Goal: Transaction & Acquisition: Obtain resource

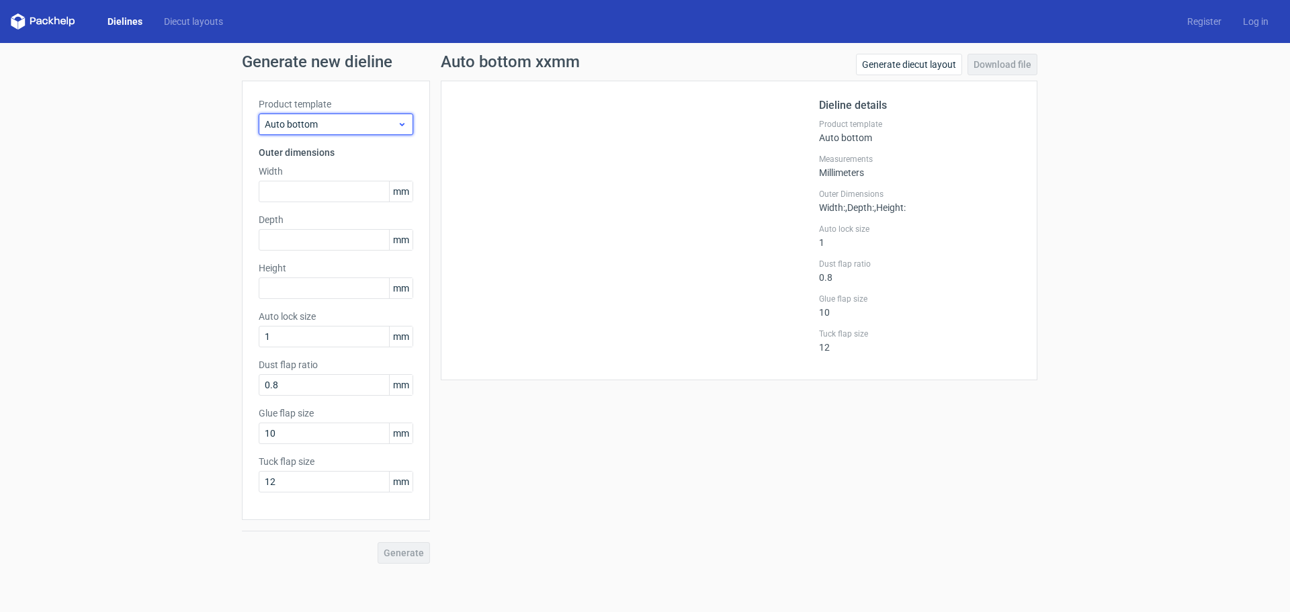
click at [376, 123] on span "Auto bottom" at bounding box center [331, 124] width 132 height 13
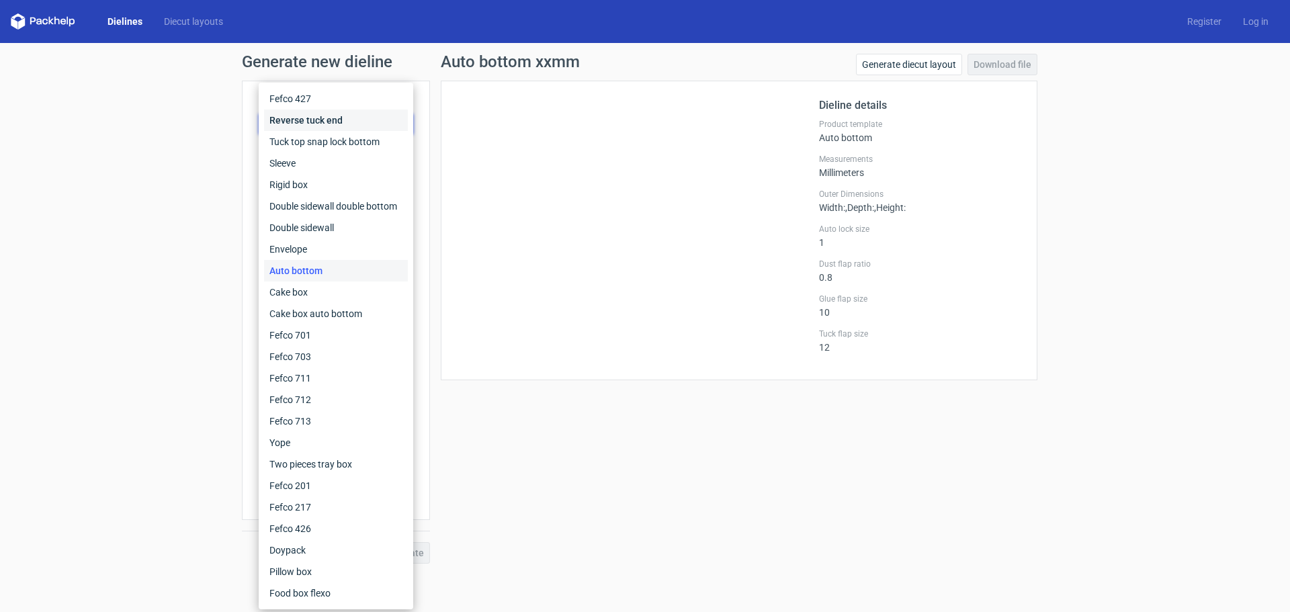
click at [306, 119] on div "Reverse tuck end" at bounding box center [336, 120] width 144 height 21
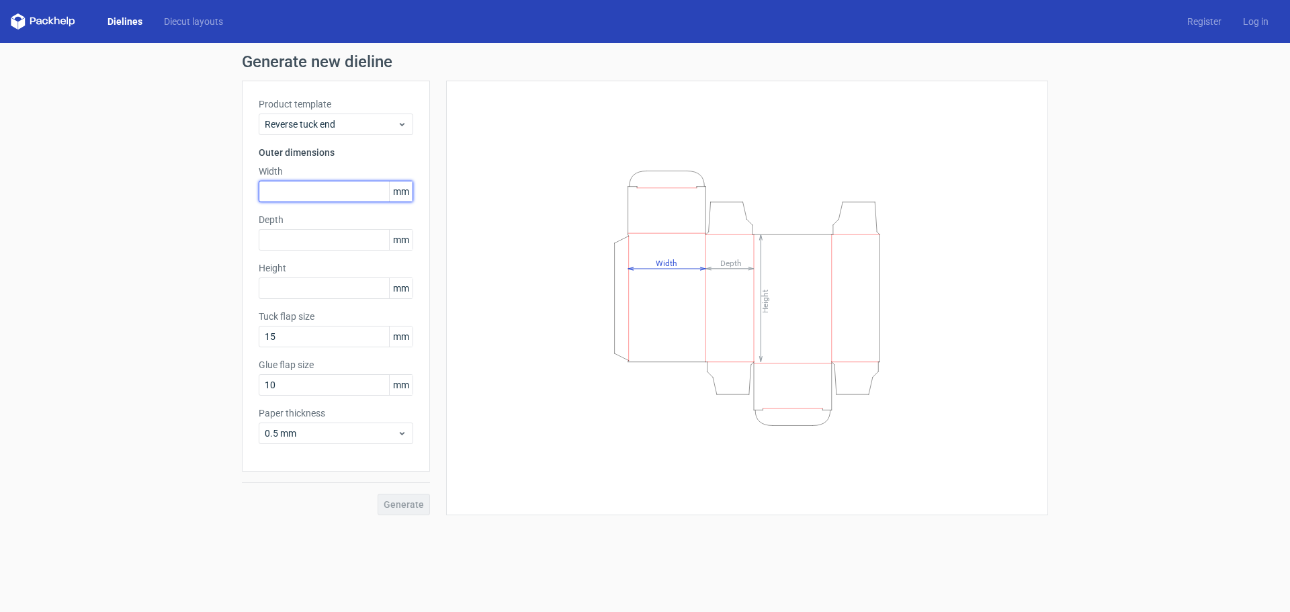
click at [331, 196] on input "text" at bounding box center [336, 191] width 155 height 21
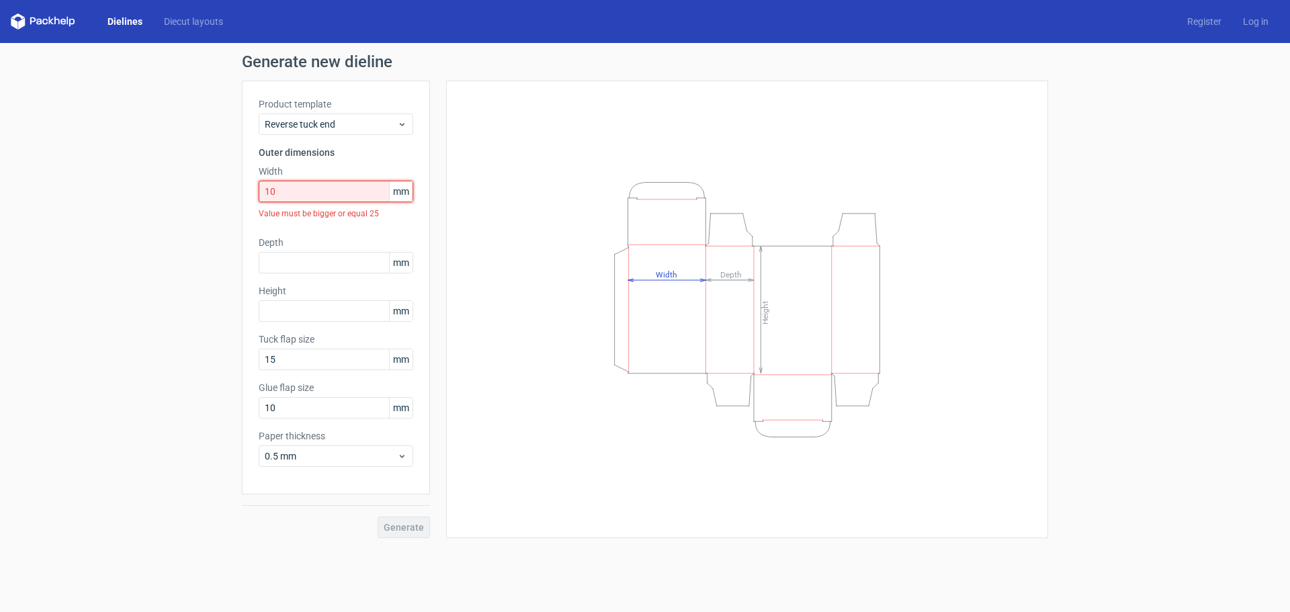
click at [317, 184] on input "10" at bounding box center [336, 191] width 155 height 21
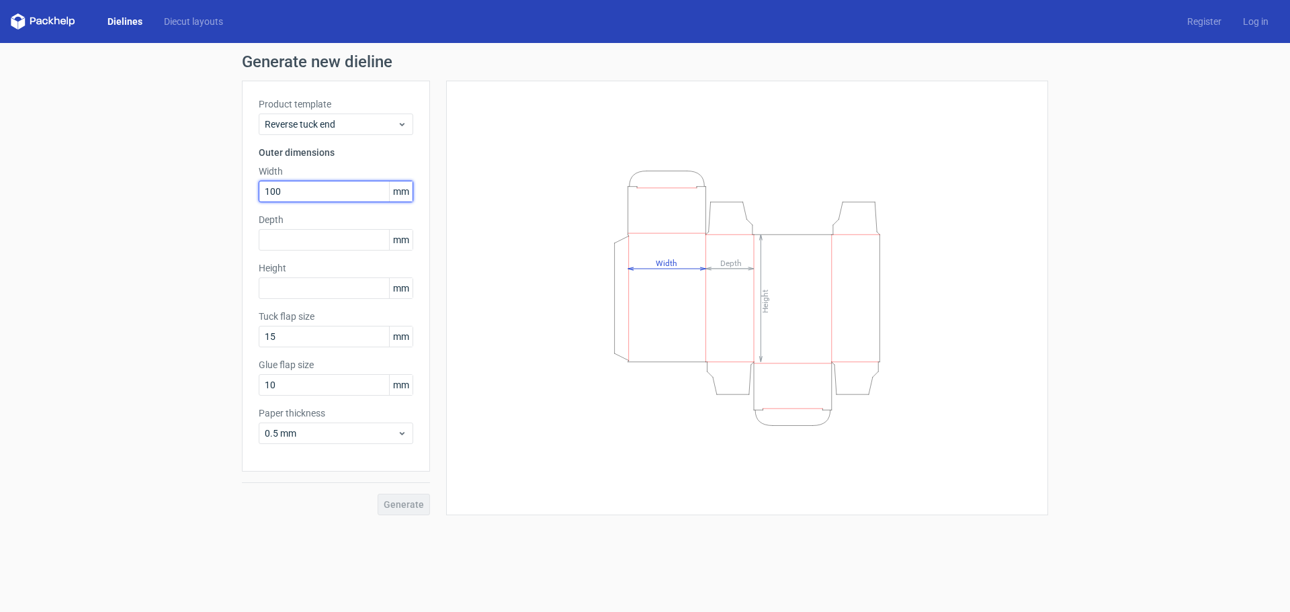
type input "100"
type input "110"
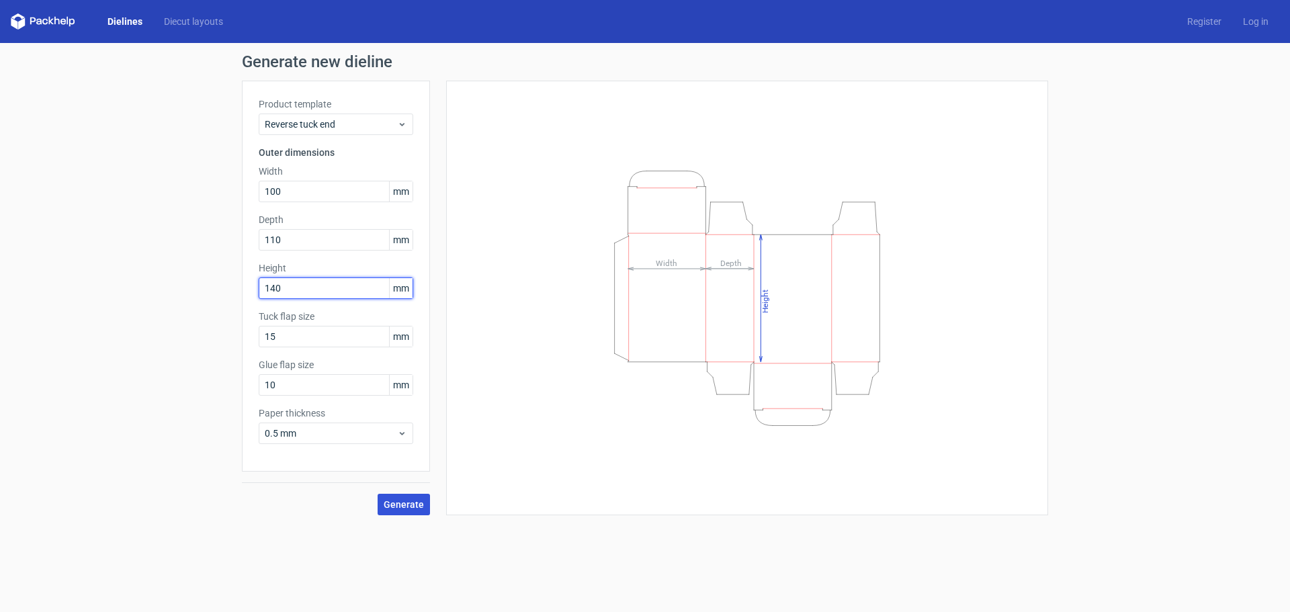
type input "140"
click at [414, 508] on span "Generate" at bounding box center [404, 504] width 40 height 9
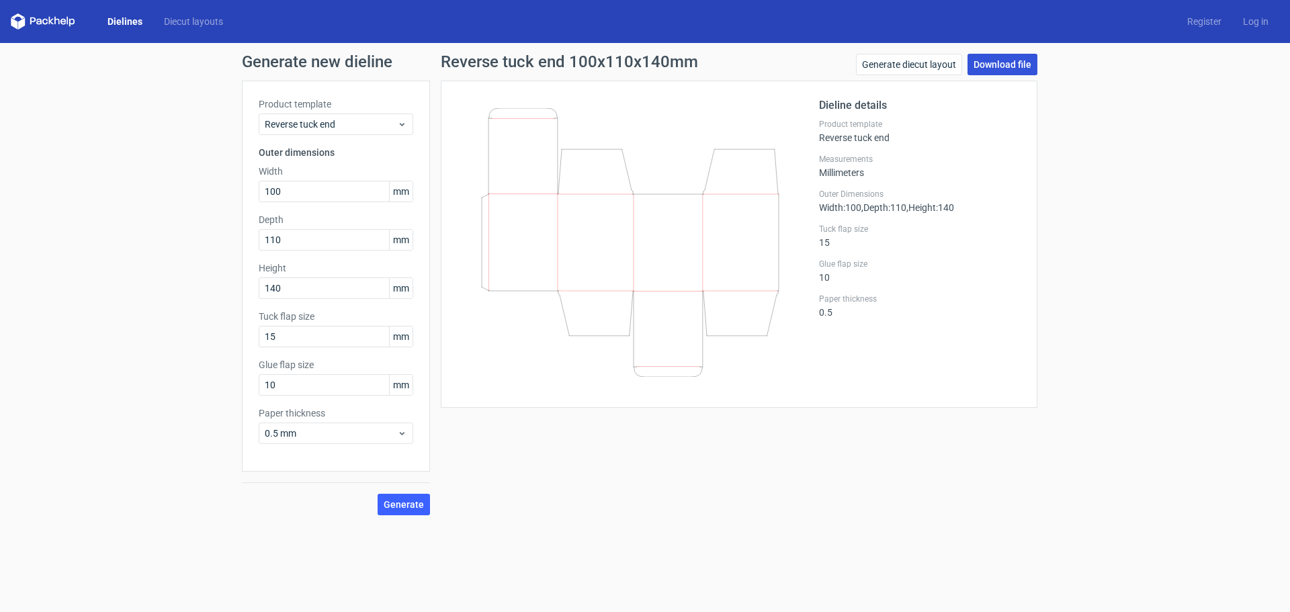
click at [1004, 72] on link "Download file" at bounding box center [1002, 64] width 70 height 21
click at [1008, 64] on link "Download file" at bounding box center [1002, 64] width 70 height 21
